Goal: Information Seeking & Learning: Learn about a topic

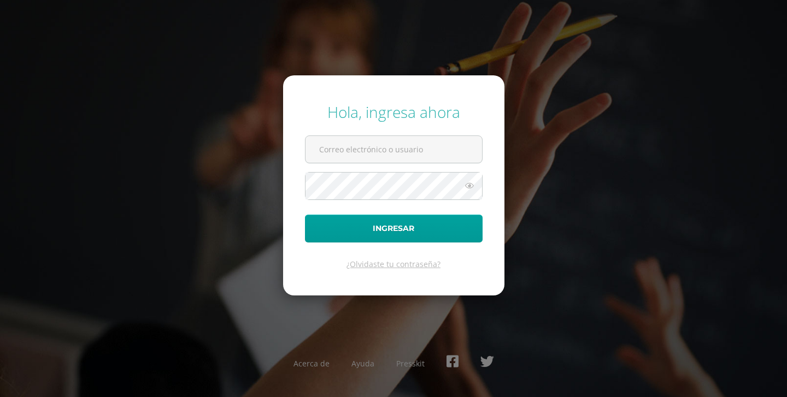
type input "[PERSON_NAME][EMAIL_ADDRESS][DOMAIN_NAME]"
click at [466, 191] on icon at bounding box center [469, 185] width 14 height 13
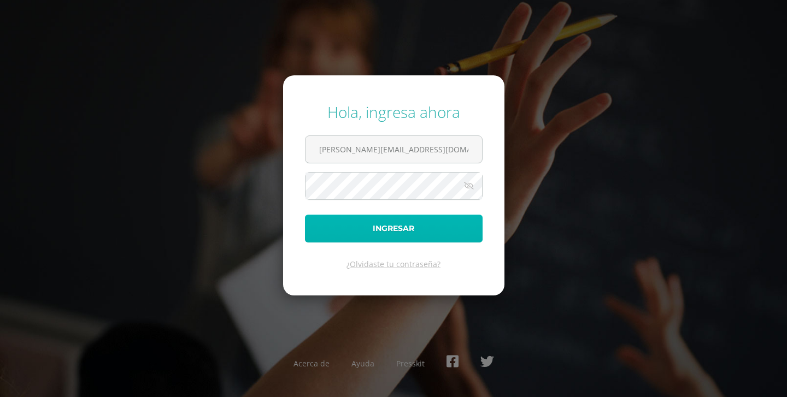
click at [402, 234] on button "Ingresar" at bounding box center [394, 229] width 178 height 28
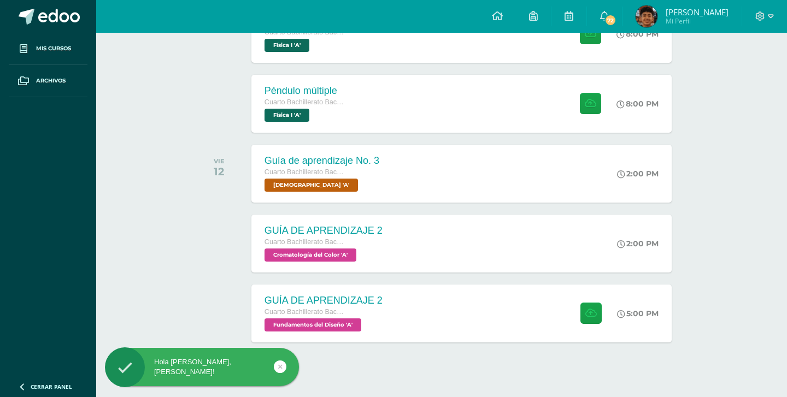
scroll to position [295, 0]
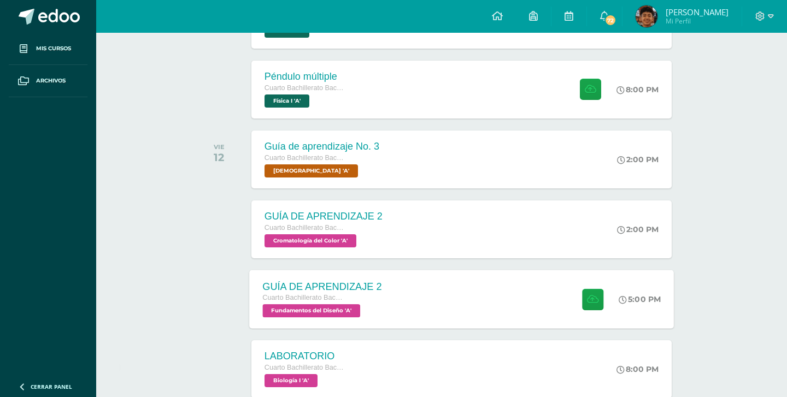
click at [395, 310] on div "GUÍA DE APRENDIZAJE 2 Cuarto Bachillerato Bachillerato en CCLL con Orientación …" at bounding box center [461, 299] width 425 height 58
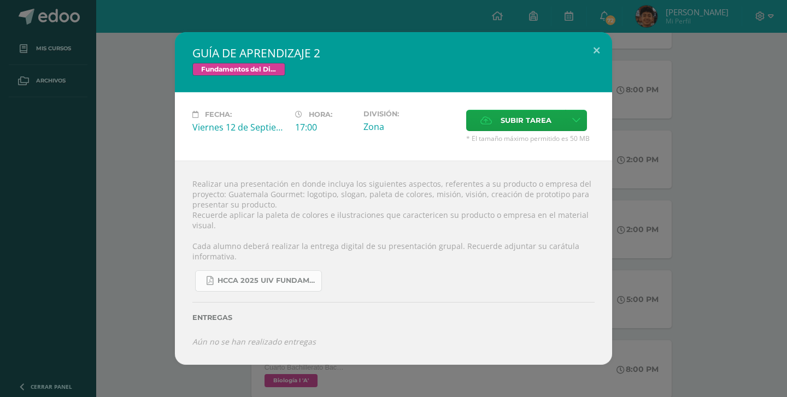
click at [269, 275] on link "HCCA 2025 UIV FUNDAMENTOS DEL DISEÑO.docx (3).pdf" at bounding box center [258, 281] width 127 height 21
click at [639, 99] on div "GUÍA DE APRENDIZAJE 2 Fundamentos del Diseño Fecha: [DATE] Hora: 17:00 División:" at bounding box center [393, 198] width 778 height 333
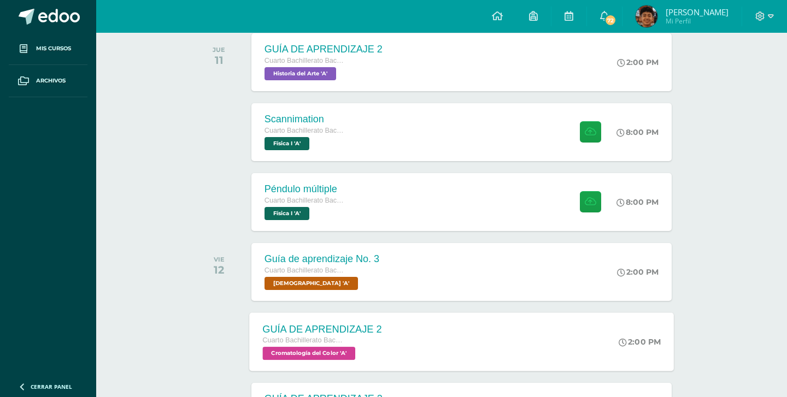
scroll to position [176, 0]
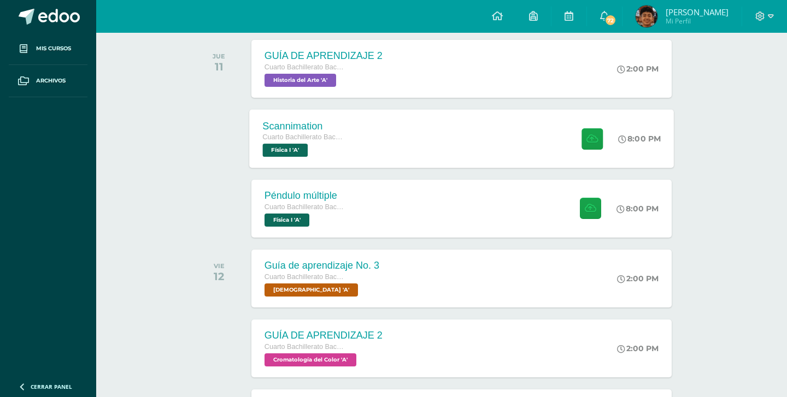
click at [499, 137] on div "Scannimation Cuarto Bachillerato Bachillerato en CCLL con Orientación en Diseño…" at bounding box center [461, 138] width 425 height 58
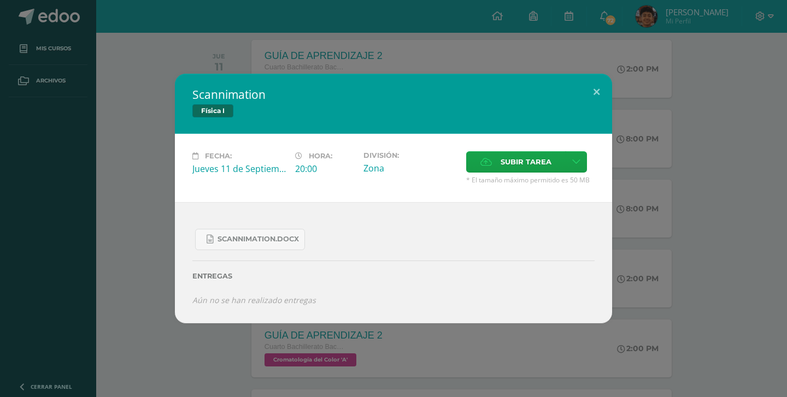
click at [655, 146] on div "Scannimation Física I Fecha: [DATE] Hora: 20:00 División: Zona Cancelar" at bounding box center [393, 199] width 778 height 250
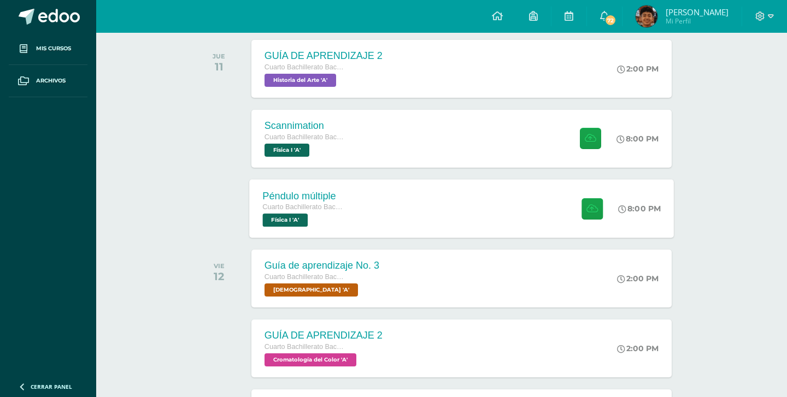
click at [428, 223] on div "Péndulo múltiple Cuarto Bachillerato Bachillerato en CCLL con Orientación en Di…" at bounding box center [461, 208] width 425 height 58
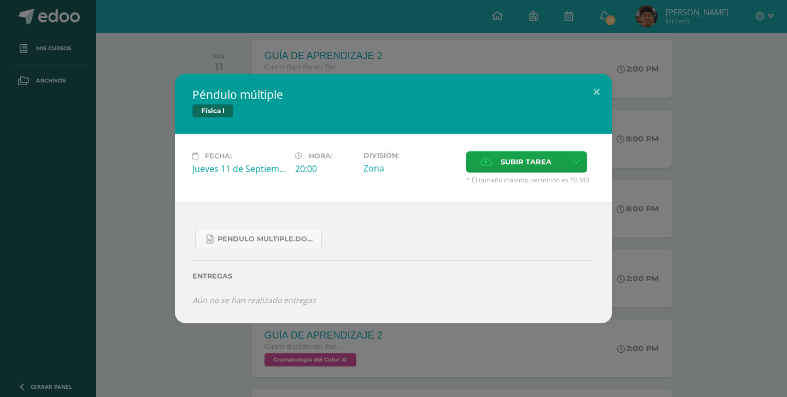
click at [708, 163] on div "Péndulo múltiple Física I Fecha: [DATE] Hora: 20:00 División: Zona" at bounding box center [393, 199] width 778 height 250
